Goal: Find contact information: Find contact information

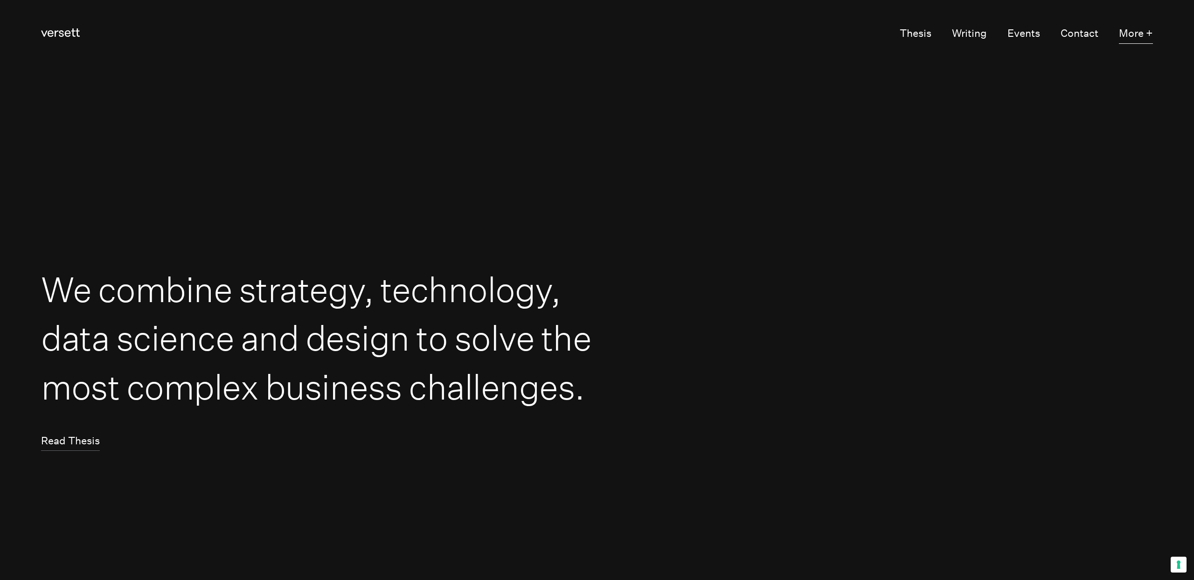
click at [1131, 33] on button "More +" at bounding box center [1136, 34] width 34 height 20
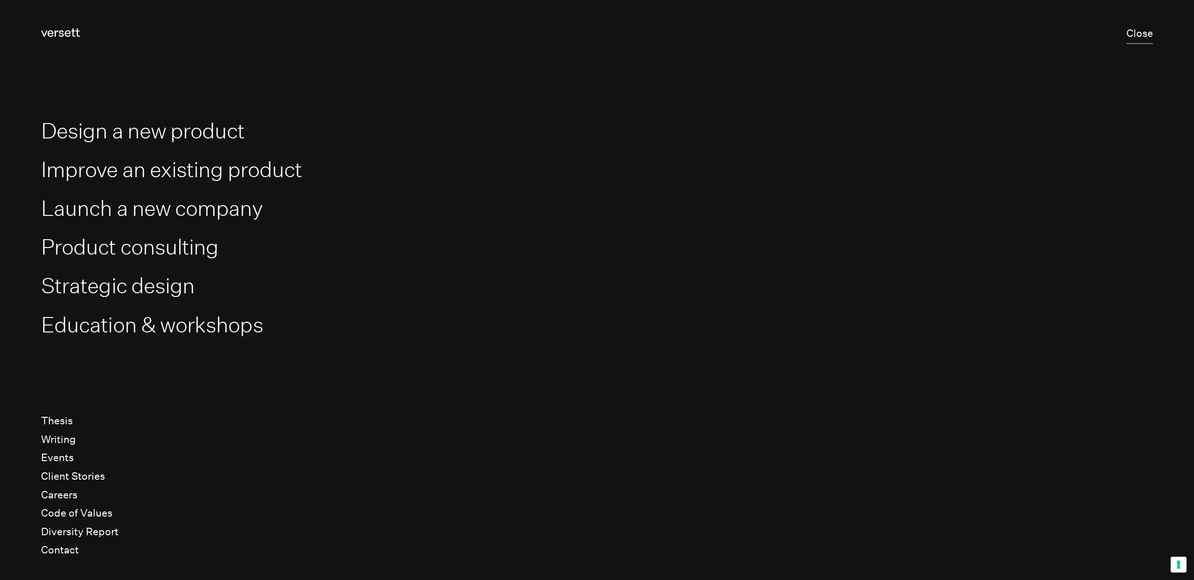
click at [1133, 36] on button "Close" at bounding box center [1139, 34] width 27 height 20
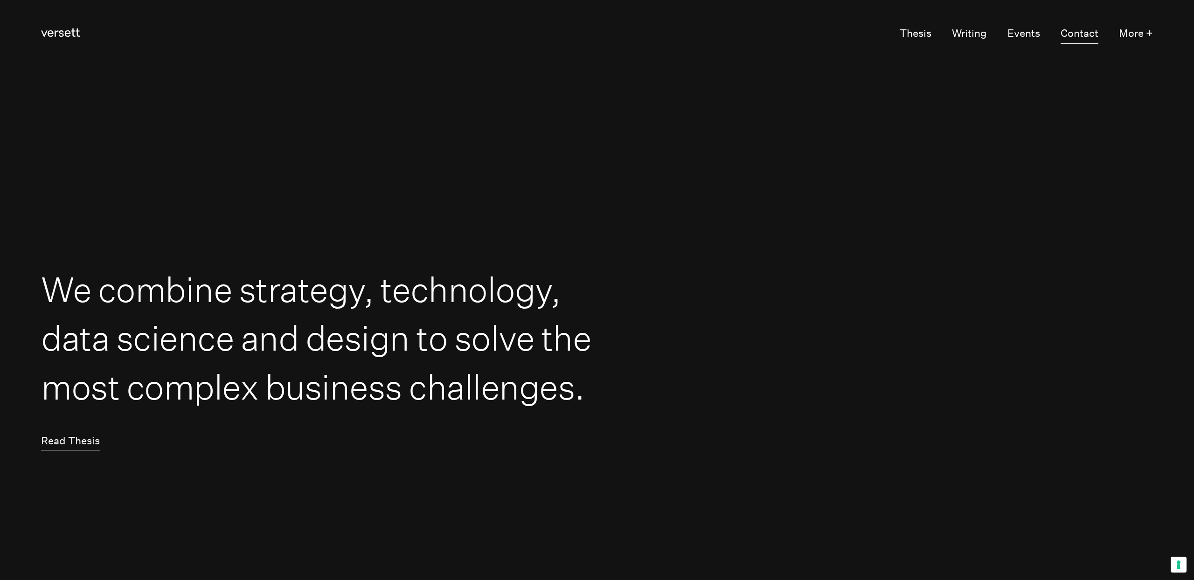
click at [1072, 35] on link "Contact" at bounding box center [1079, 34] width 38 height 20
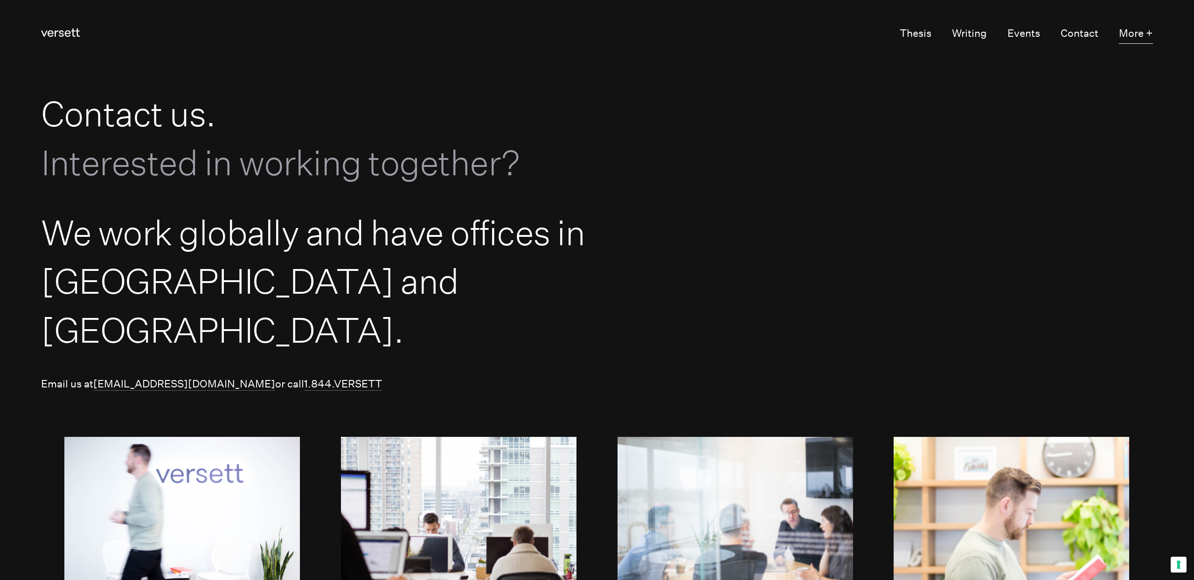
click at [1130, 35] on button "More +" at bounding box center [1136, 34] width 34 height 20
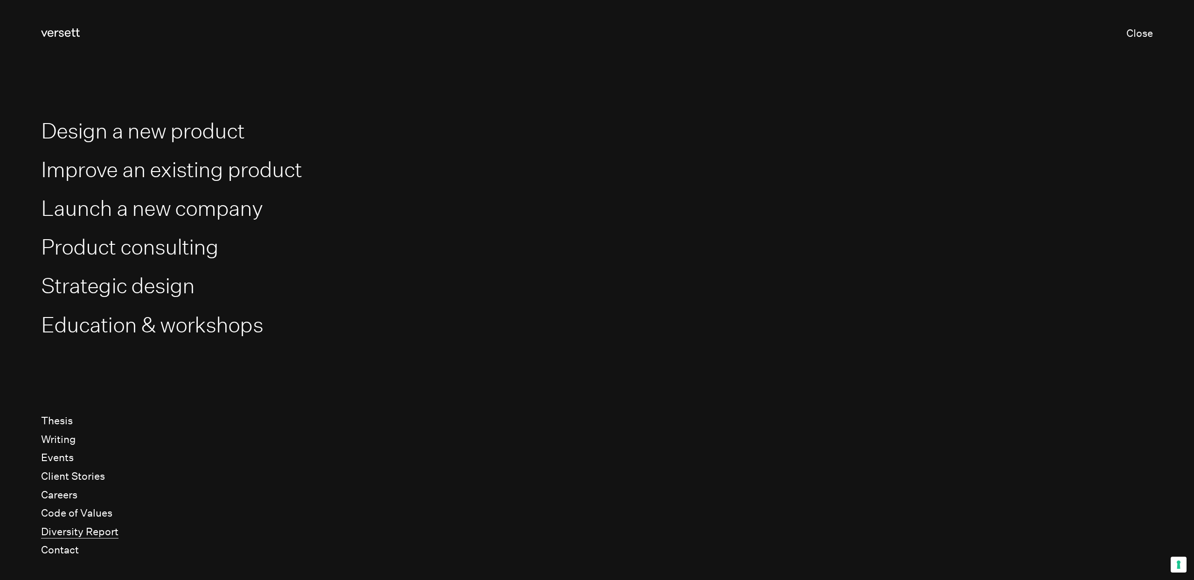
click at [71, 528] on link "Diversity Report" at bounding box center [79, 531] width 77 height 13
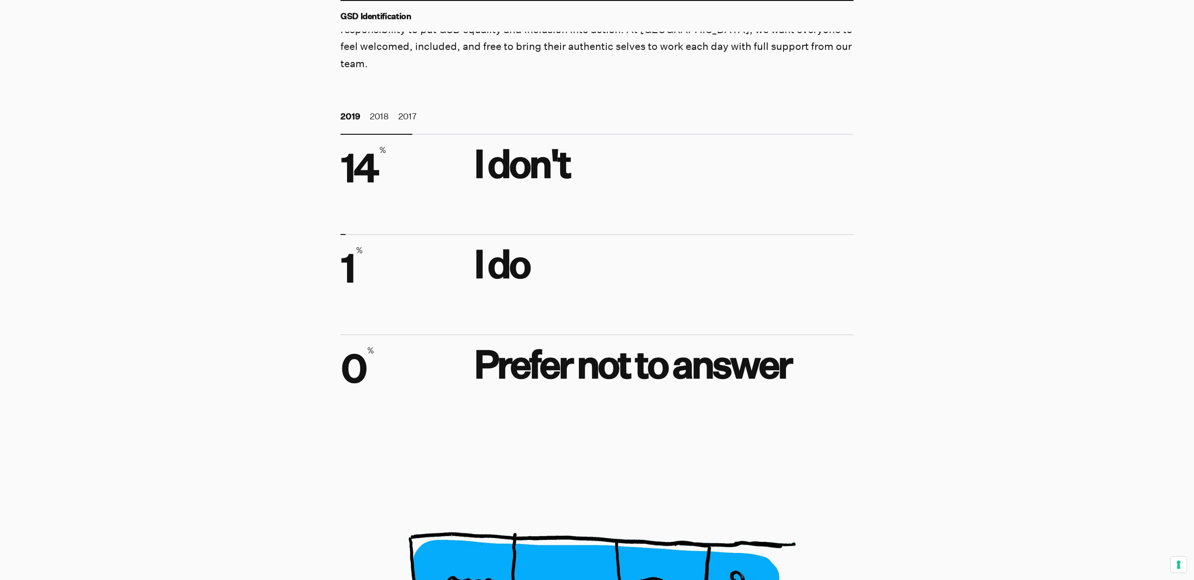
scroll to position [4712, 0]
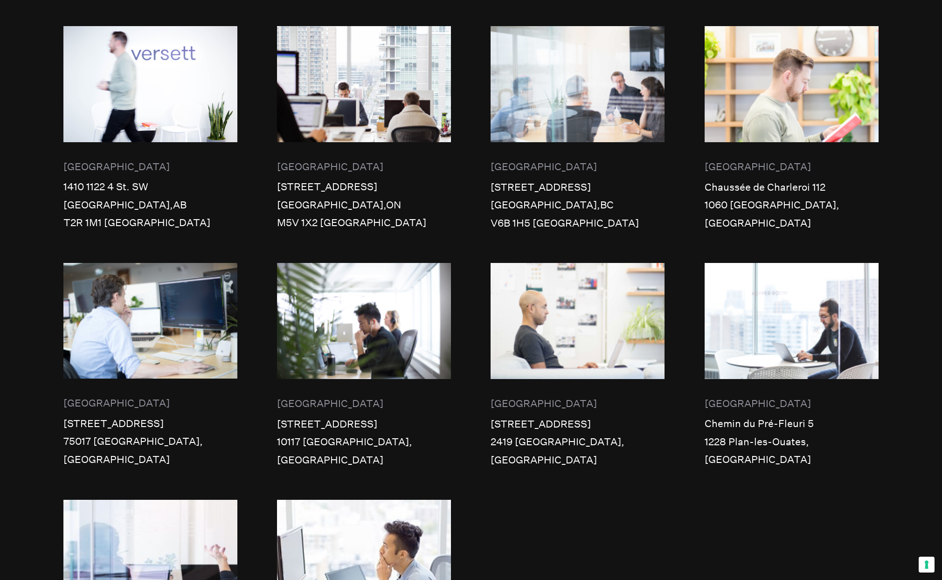
scroll to position [431, 0]
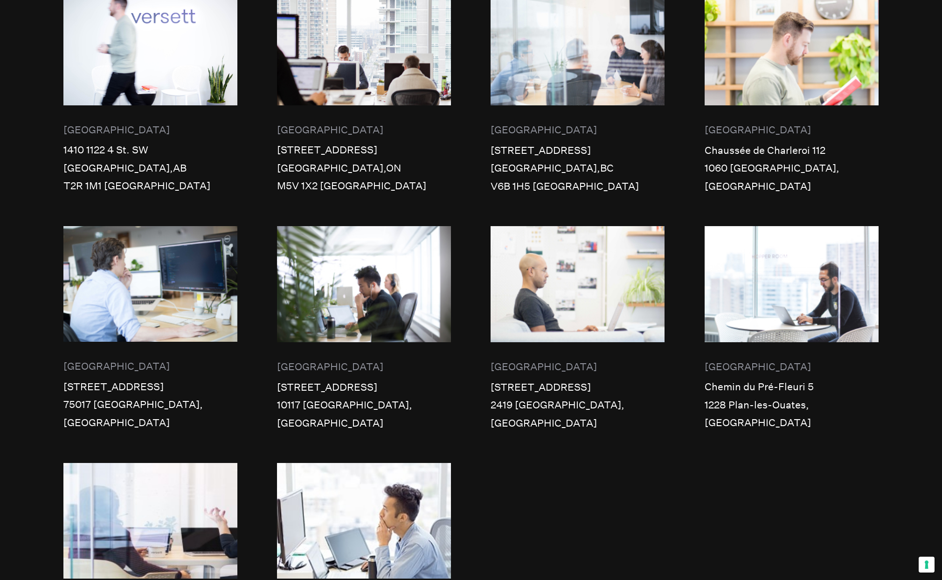
click at [678, 422] on div "[GEOGRAPHIC_DATA] 1410 [STREET_ADDRESS] [GEOGRAPHIC_DATA] [STREET_ADDRESS] [GEO…" at bounding box center [470, 344] width 815 height 710
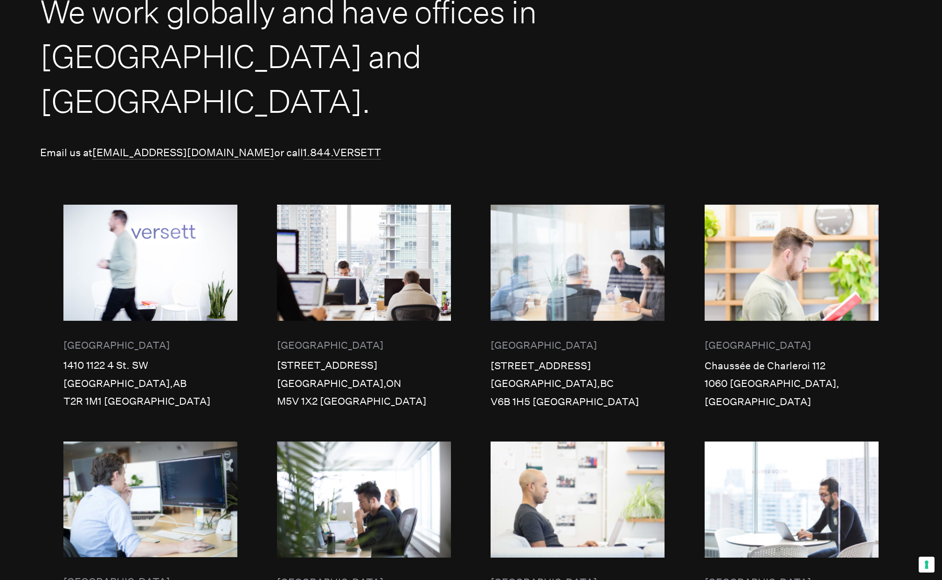
scroll to position [158, 0]
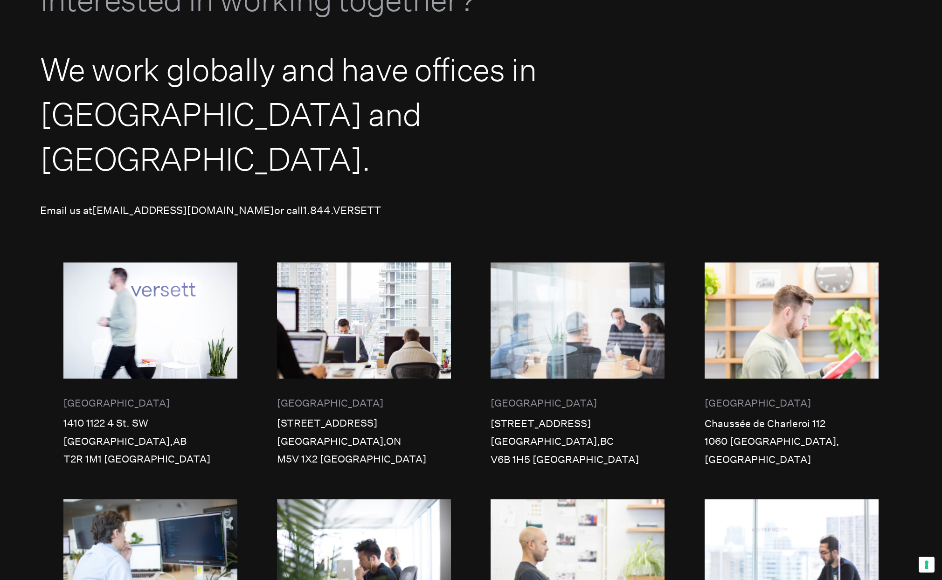
click at [528, 394] on div "[GEOGRAPHIC_DATA]" at bounding box center [578, 403] width 174 height 18
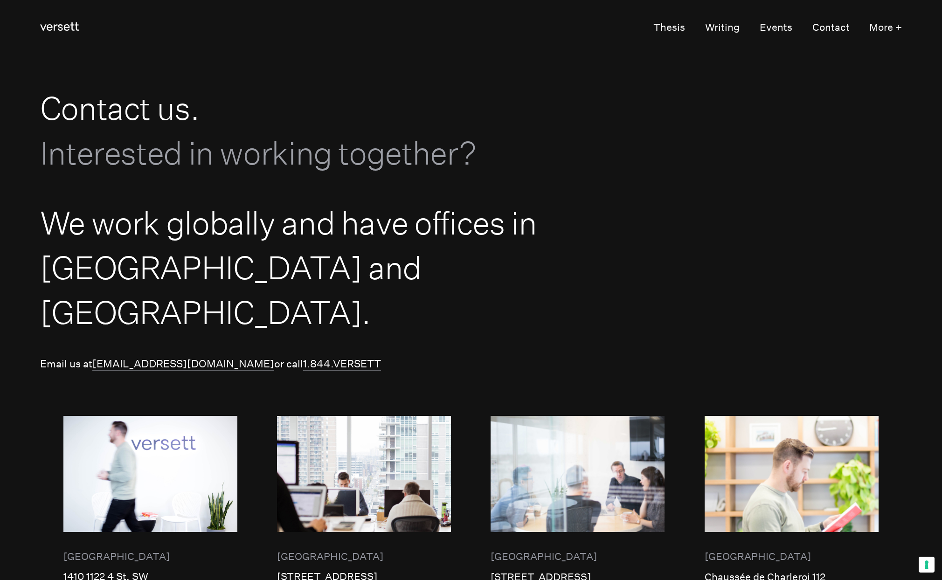
scroll to position [0, 0]
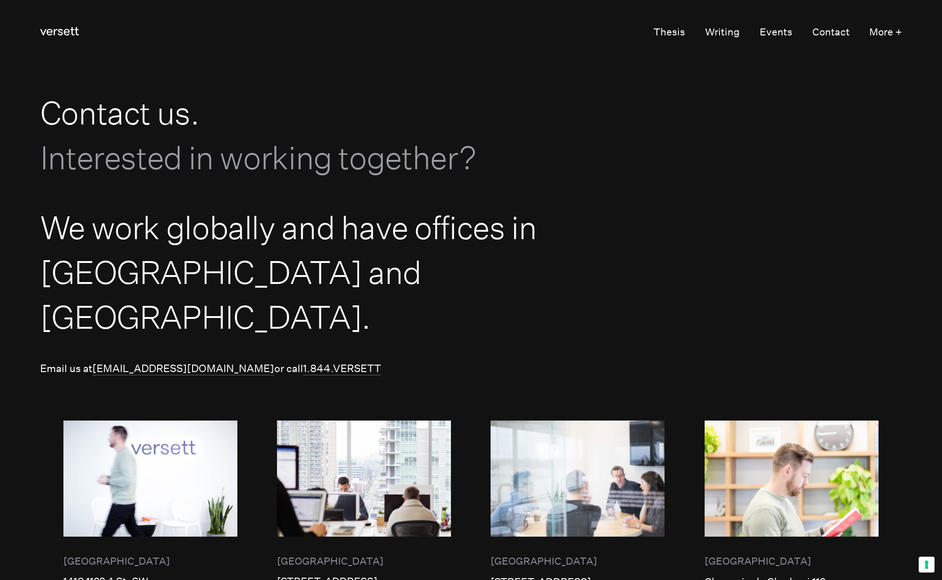
click at [812, 139] on section "Contact us. Interested in working together?" at bounding box center [471, 135] width 942 height 140
drag, startPoint x: 718, startPoint y: 112, endPoint x: 810, endPoint y: 81, distance: 96.9
click at [718, 112] on section "Contact us. Interested in working together?" at bounding box center [471, 135] width 942 height 140
